Goal: Find specific page/section

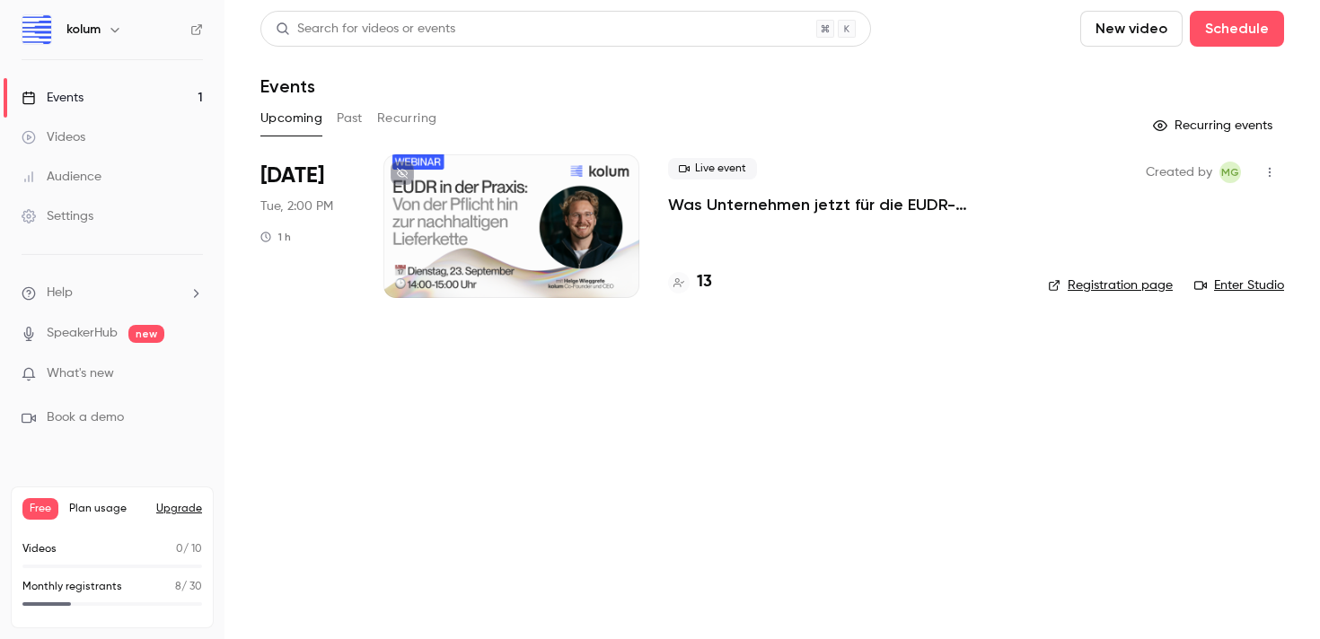
click at [708, 282] on h4 "13" at bounding box center [704, 282] width 15 height 24
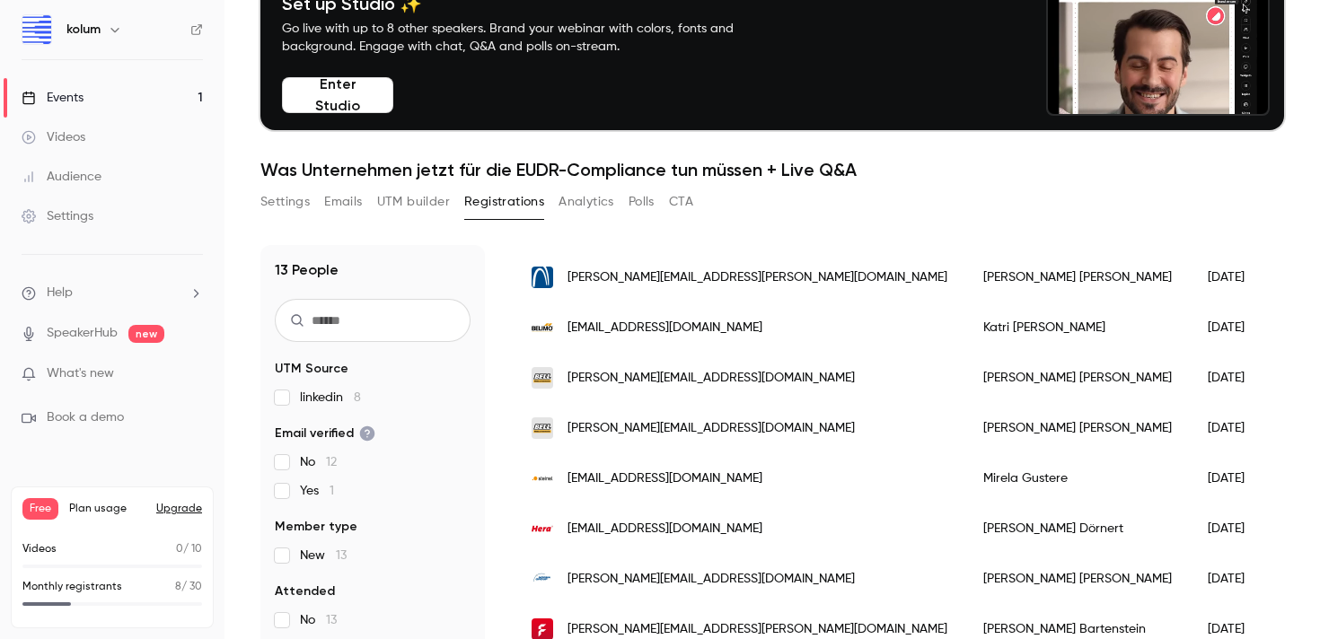
scroll to position [99, 0]
